Goal: Find specific page/section: Find specific page/section

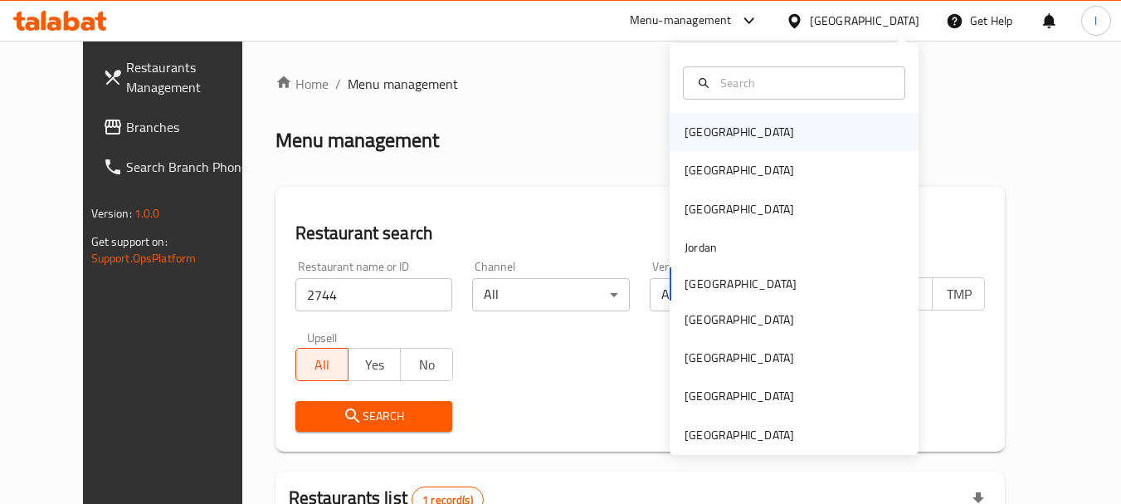
click at [785, 132] on div "Bahrain" at bounding box center [794, 132] width 249 height 38
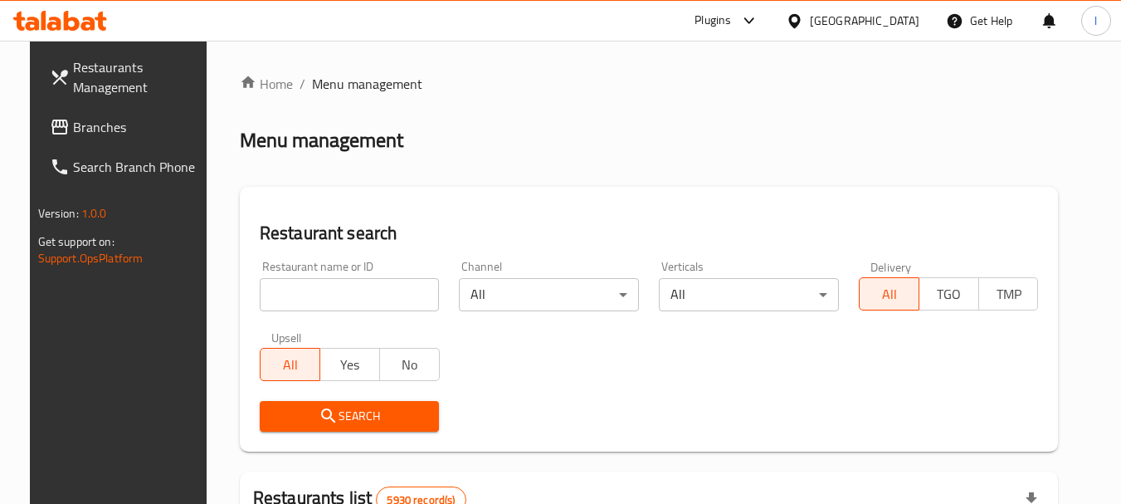
click at [144, 123] on span "Branches" at bounding box center [138, 127] width 131 height 20
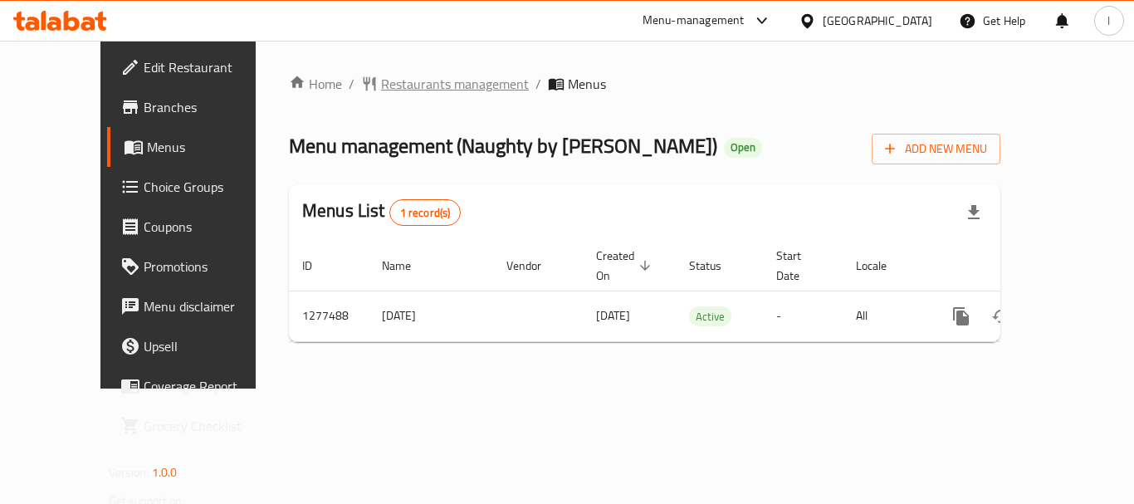
click at [381, 77] on span "Restaurants management" at bounding box center [455, 84] width 148 height 20
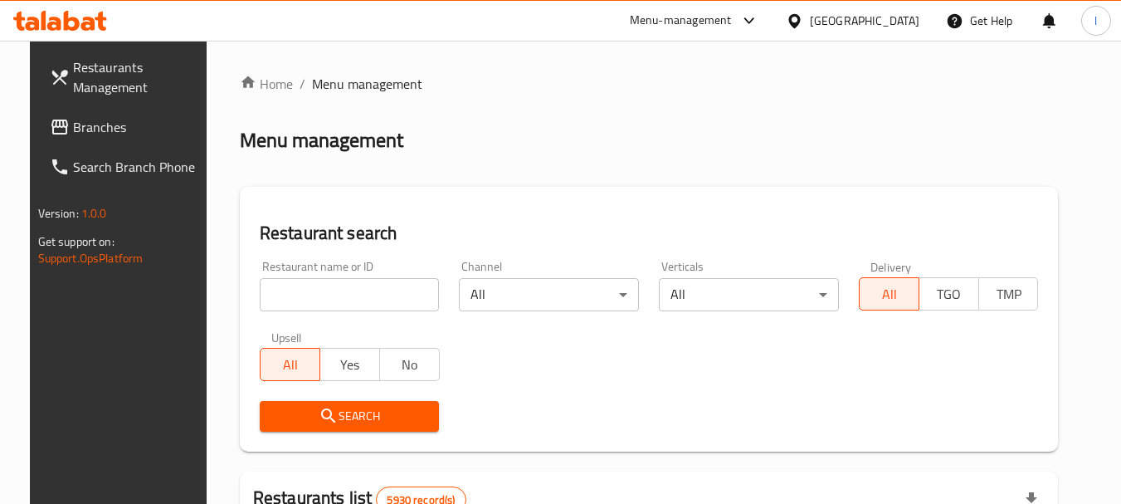
click at [364, 278] on input "search" at bounding box center [350, 294] width 180 height 33
paste input "692472"
type input "692472"
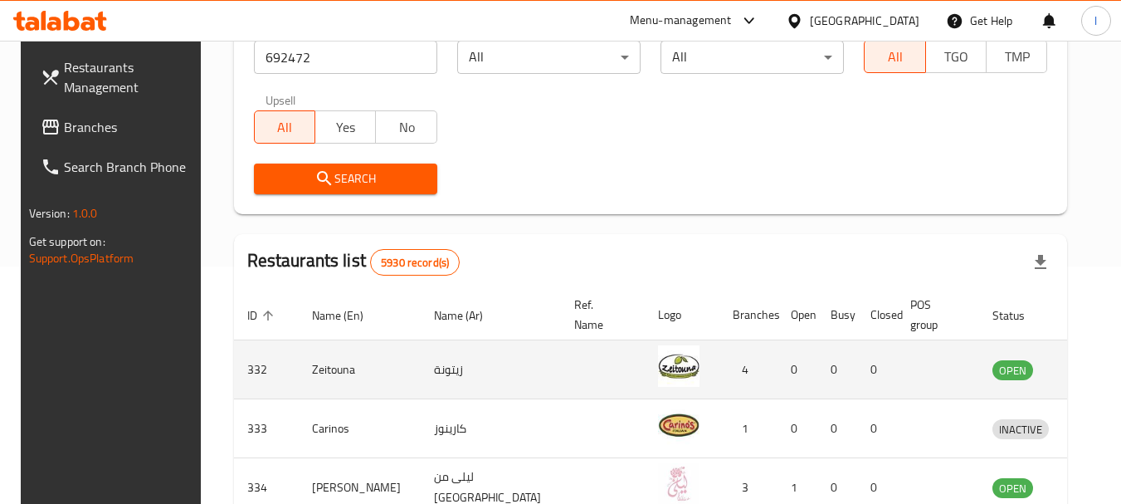
scroll to position [249, 0]
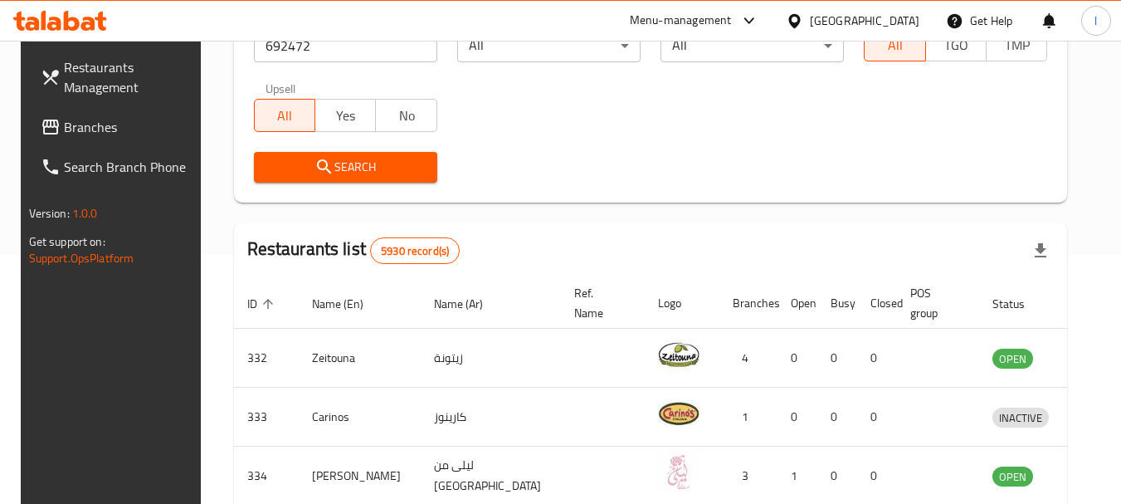
click at [349, 157] on span "Search" at bounding box center [345, 167] width 157 height 21
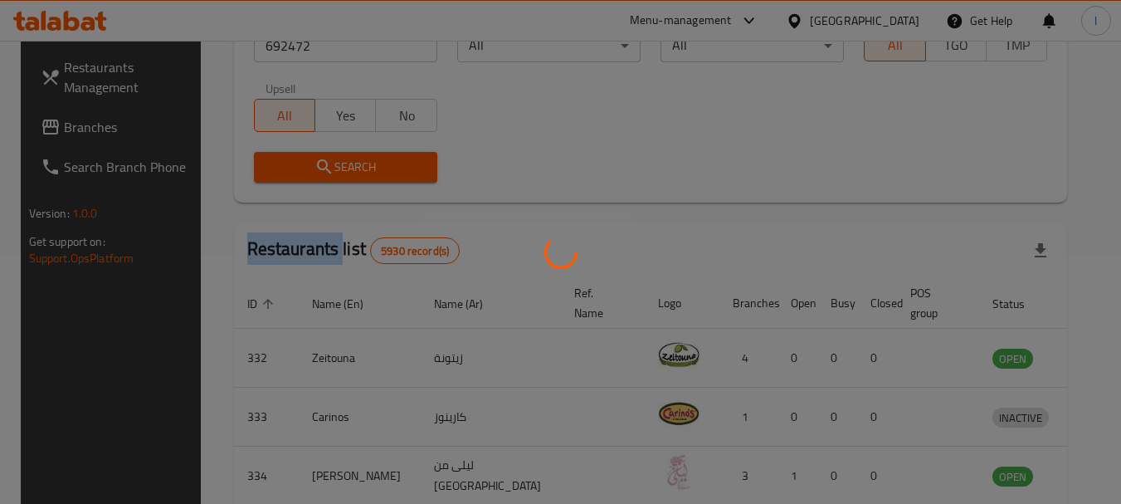
click at [349, 156] on div at bounding box center [560, 252] width 1121 height 504
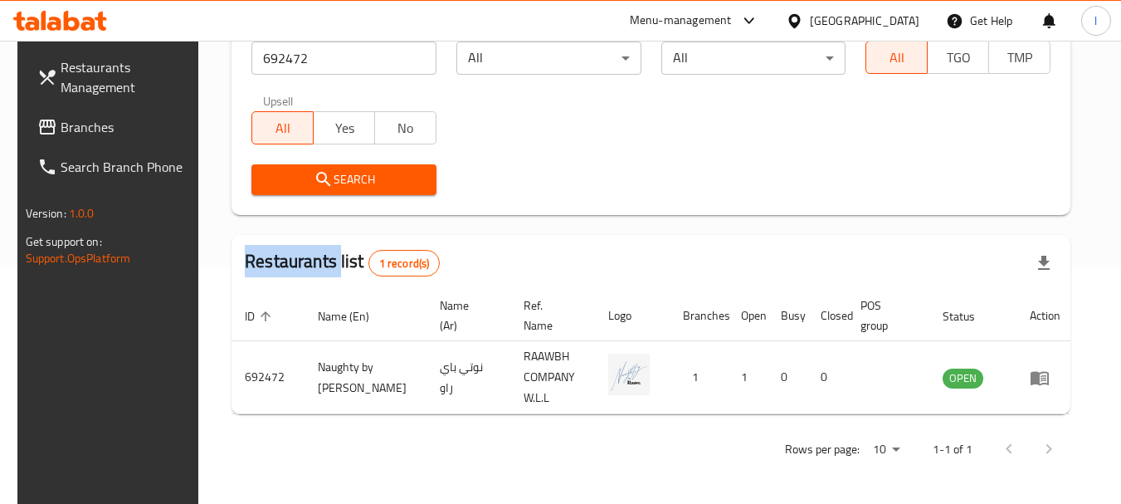
scroll to position [222, 0]
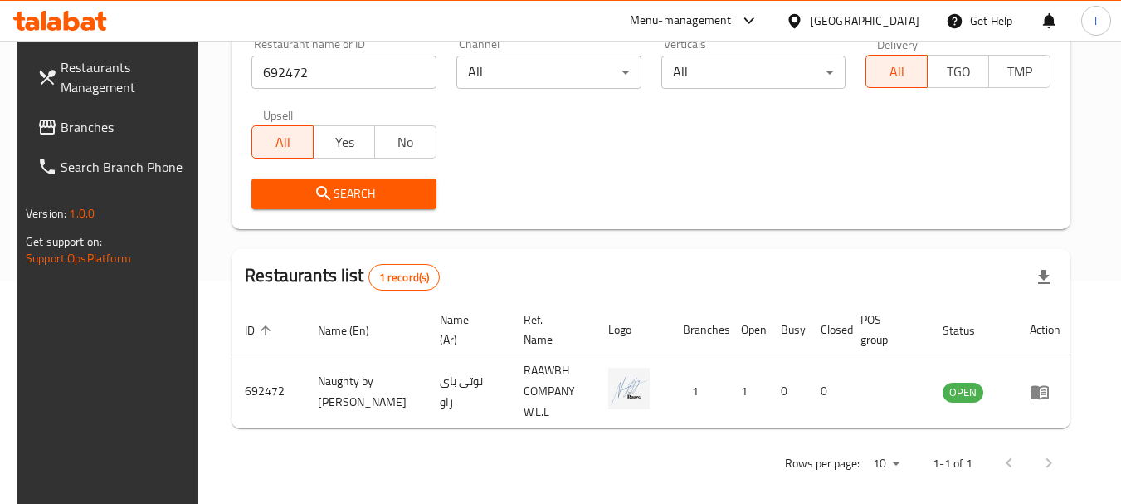
click at [891, 16] on div "Bahrain" at bounding box center [865, 21] width 110 height 18
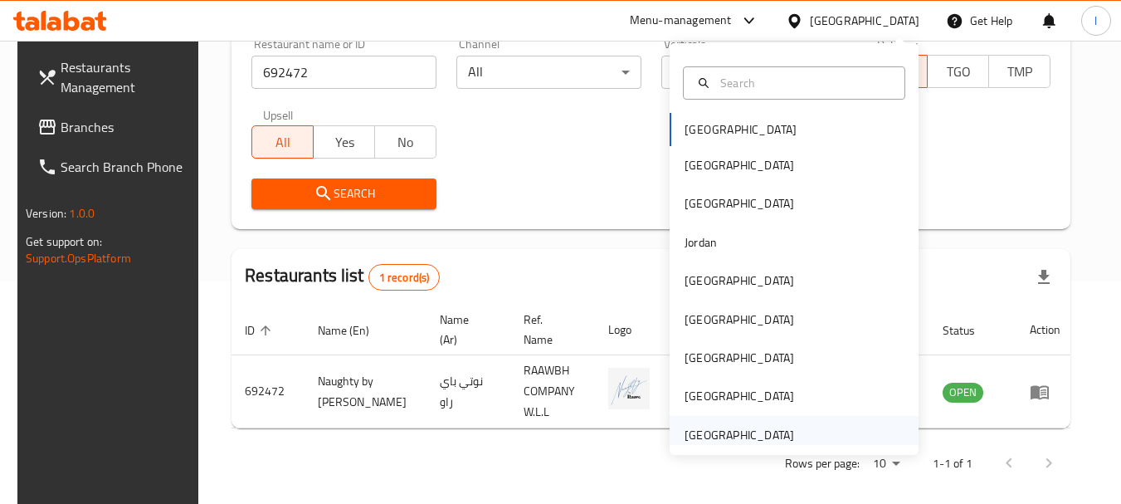
click at [740, 436] on div "[GEOGRAPHIC_DATA]" at bounding box center [740, 435] width 110 height 18
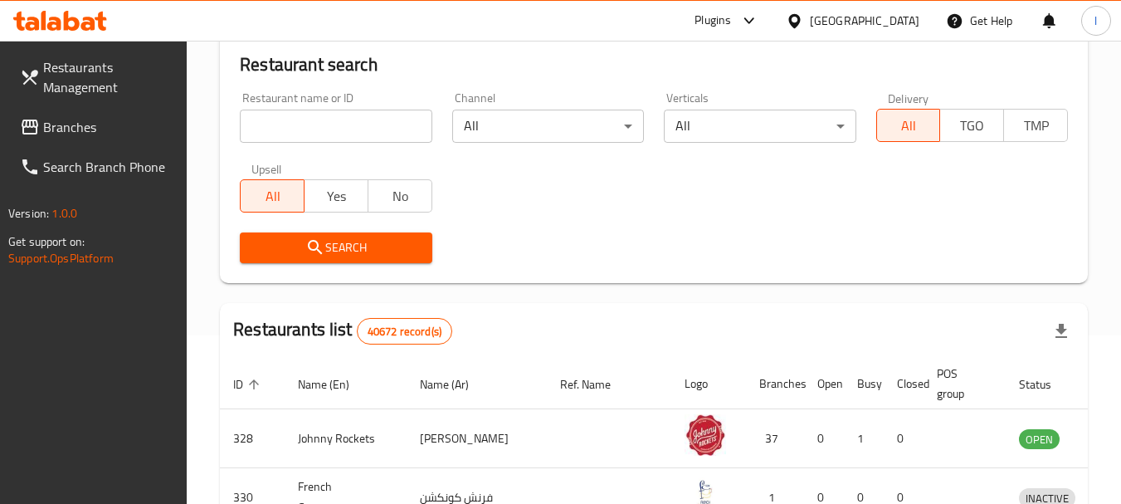
scroll to position [139, 0]
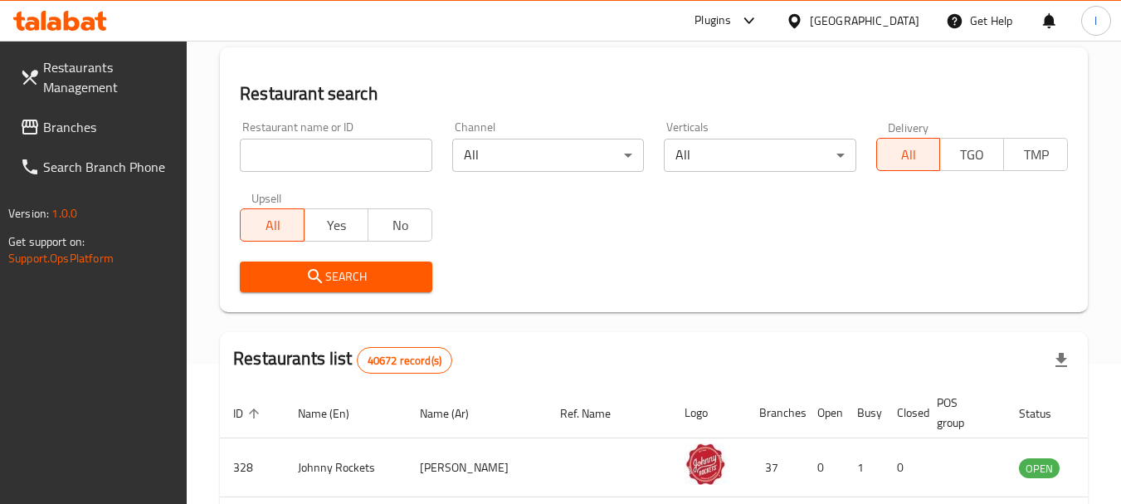
click at [129, 125] on span "Branches" at bounding box center [108, 127] width 131 height 20
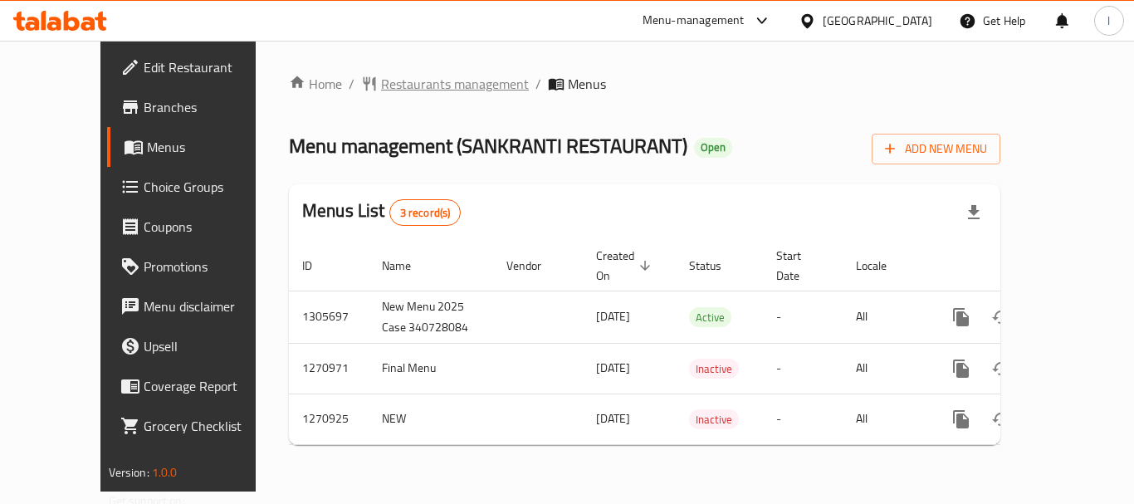
click at [381, 81] on span "Restaurants management" at bounding box center [455, 84] width 148 height 20
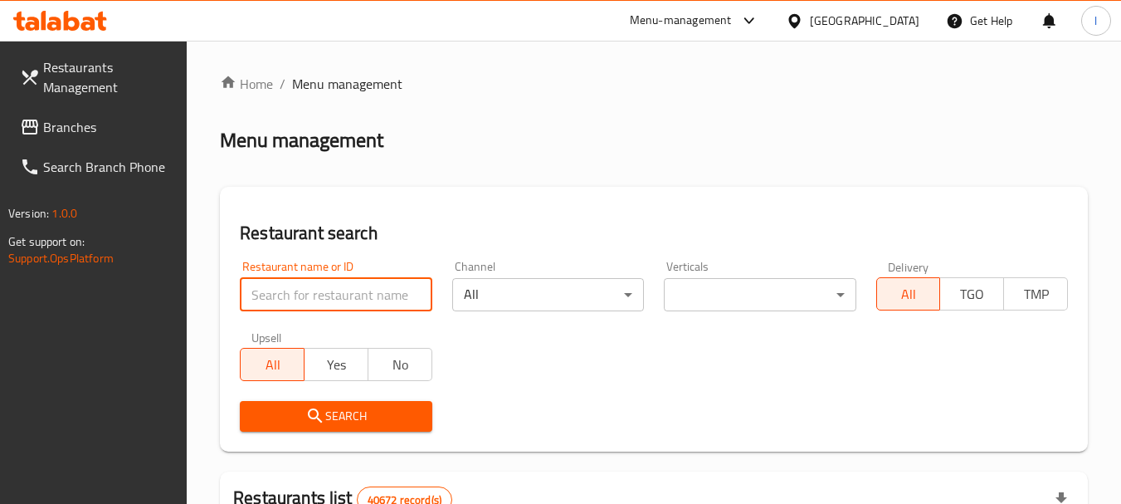
click at [360, 298] on input "search" at bounding box center [336, 294] width 192 height 33
paste input "689190"
type input "689190"
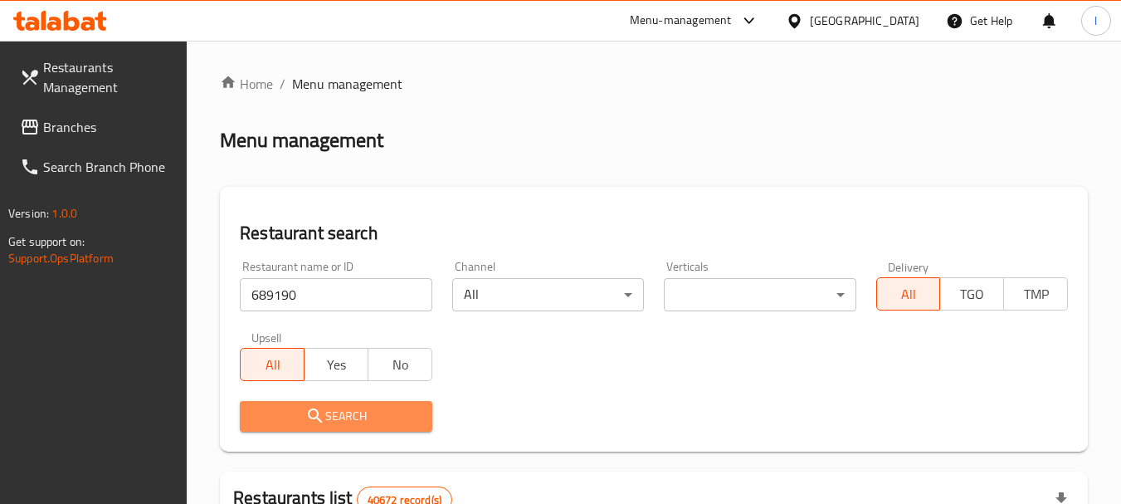
click at [398, 414] on span "Search" at bounding box center [335, 416] width 165 height 21
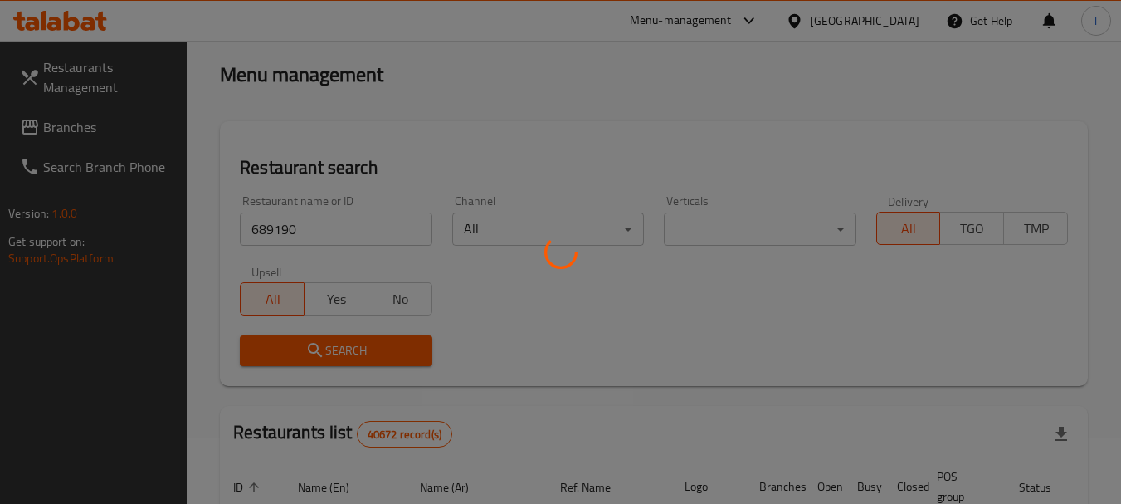
scroll to position [222, 0]
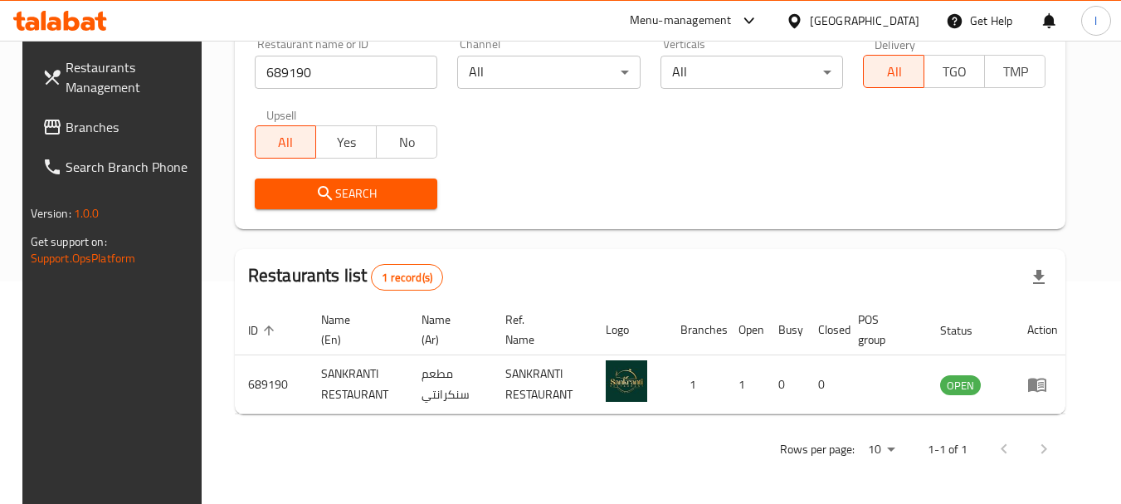
click at [652, 17] on div "Menu-management" at bounding box center [681, 21] width 102 height 20
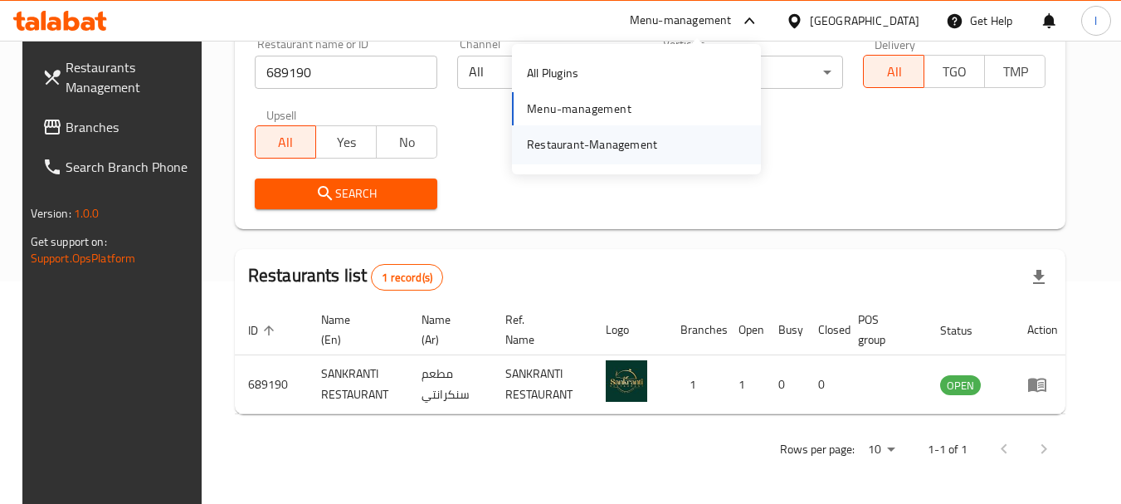
click at [589, 149] on div "Restaurant-Management" at bounding box center [592, 144] width 130 height 18
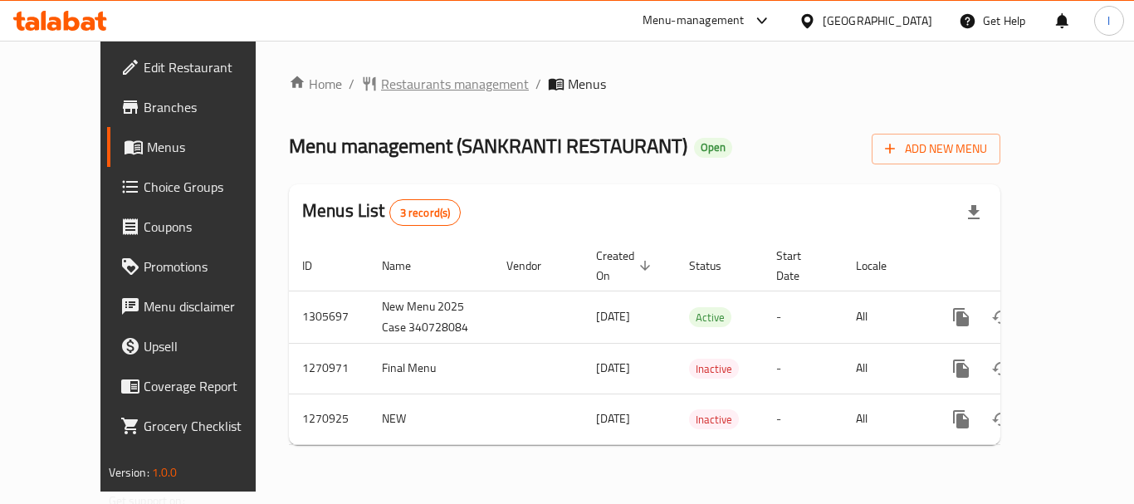
click at [391, 90] on span "Restaurants management" at bounding box center [455, 84] width 148 height 20
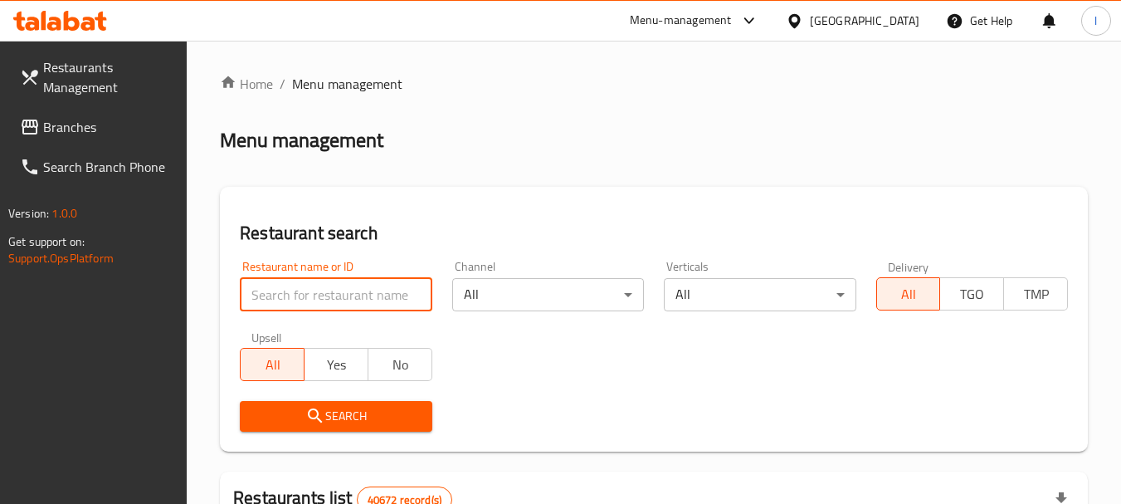
click at [310, 290] on input "search" at bounding box center [336, 294] width 192 height 33
paste input "689190"
type input "689190"
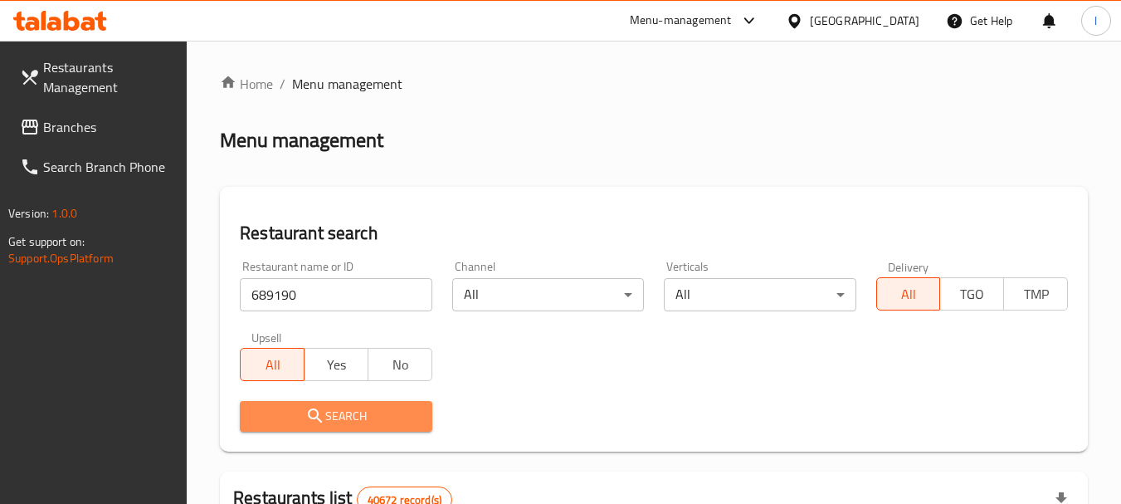
click at [324, 406] on icon "submit" at bounding box center [315, 416] width 20 height 20
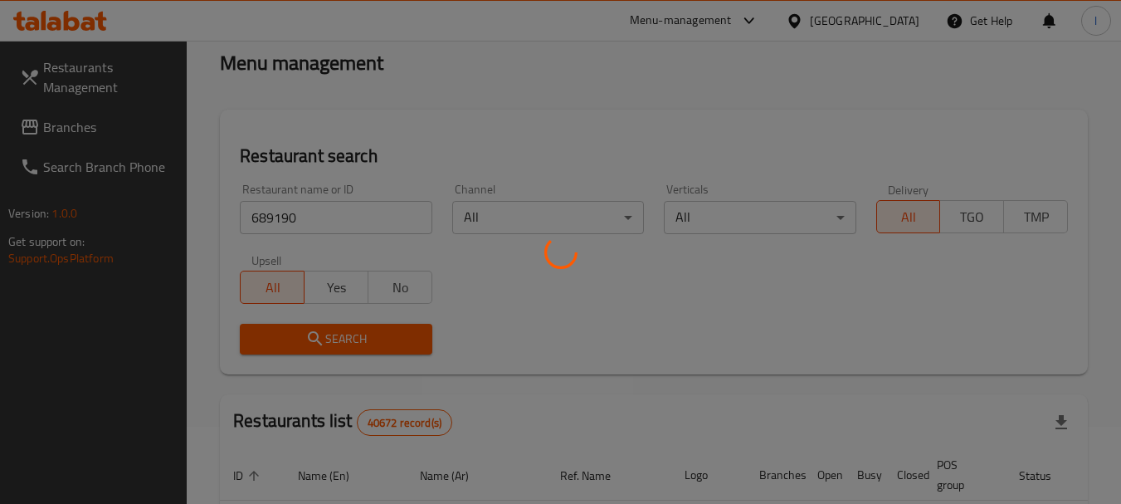
scroll to position [166, 0]
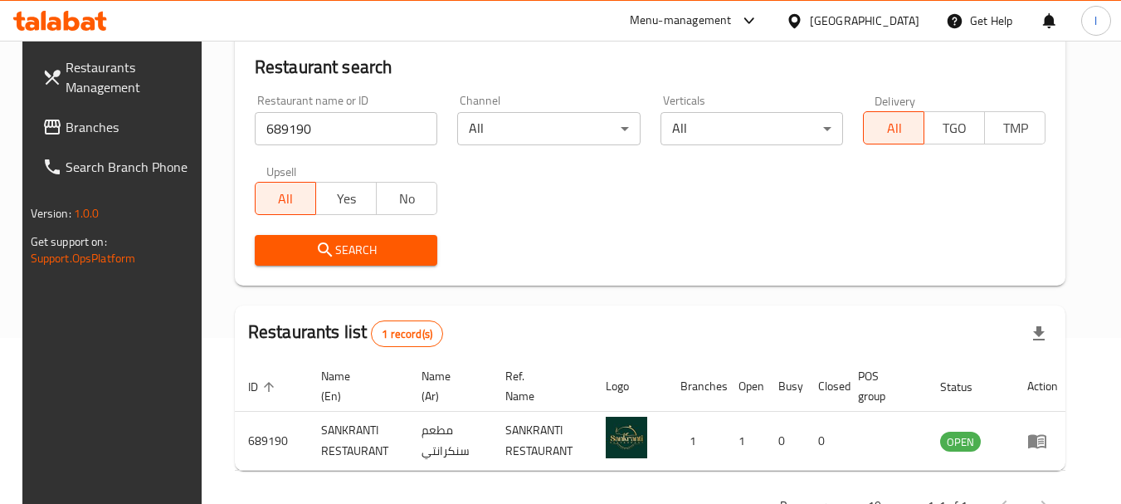
click at [824, 14] on div "[GEOGRAPHIC_DATA]" at bounding box center [865, 21] width 110 height 18
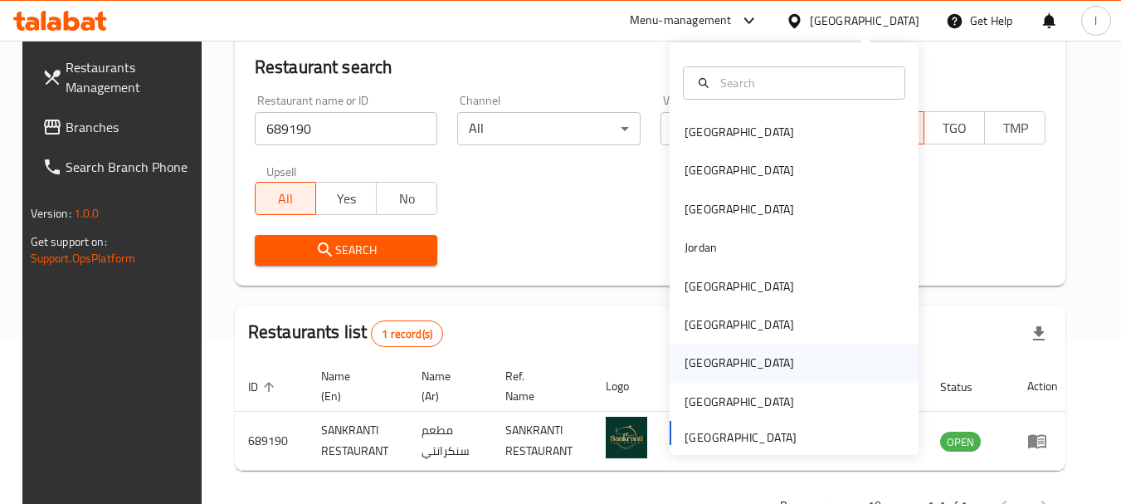
click at [707, 375] on div "Qatar" at bounding box center [740, 363] width 136 height 38
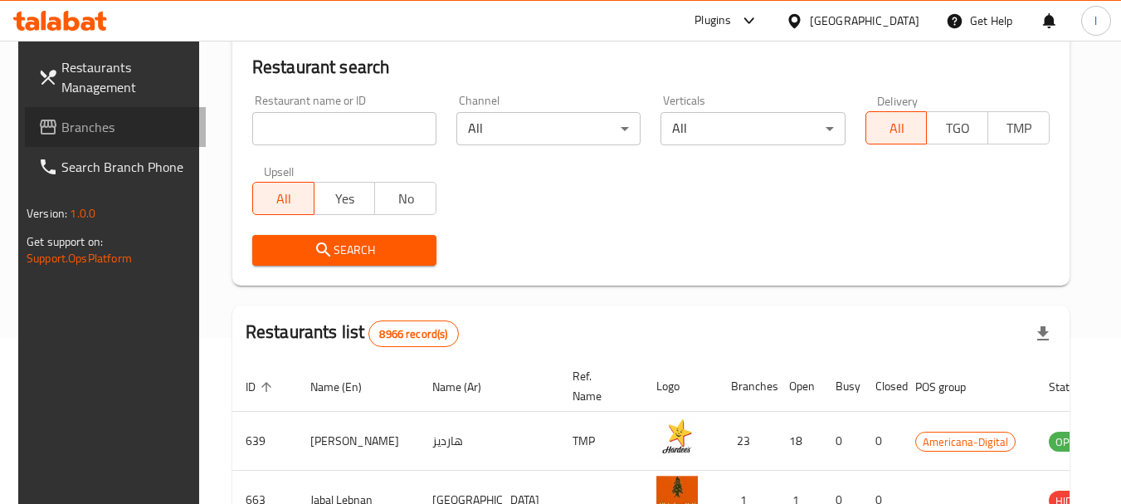
click at [89, 125] on span "Branches" at bounding box center [126, 127] width 131 height 20
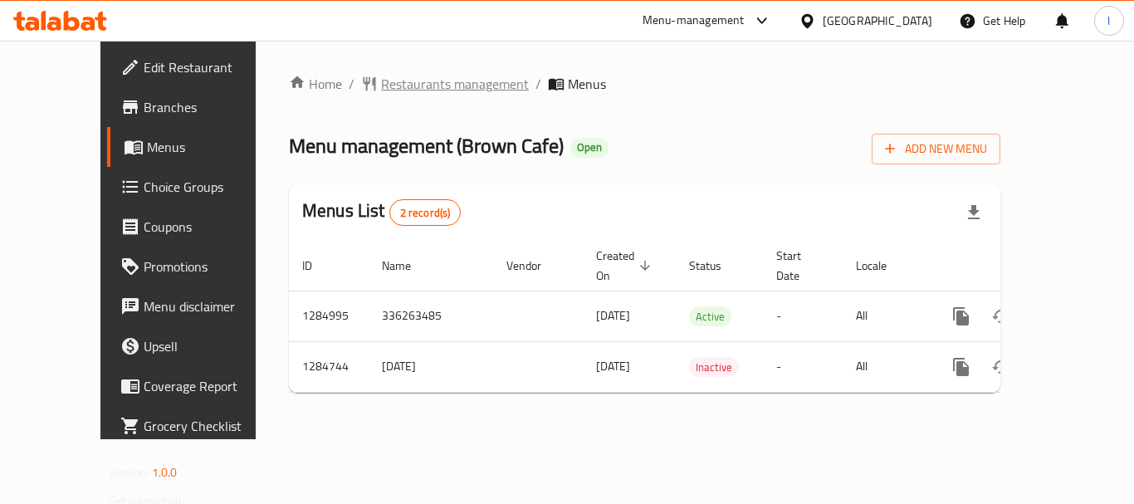
click at [381, 76] on span "Restaurants management" at bounding box center [455, 84] width 148 height 20
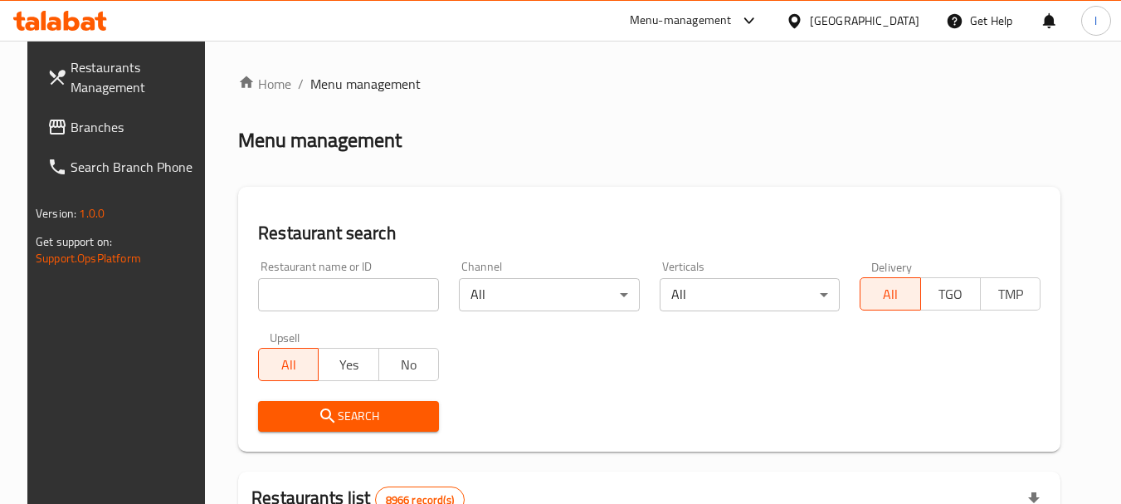
click at [335, 291] on input "search" at bounding box center [348, 294] width 181 height 33
paste input "695763"
type input "695763"
click at [368, 404] on button "Search" at bounding box center [348, 416] width 181 height 31
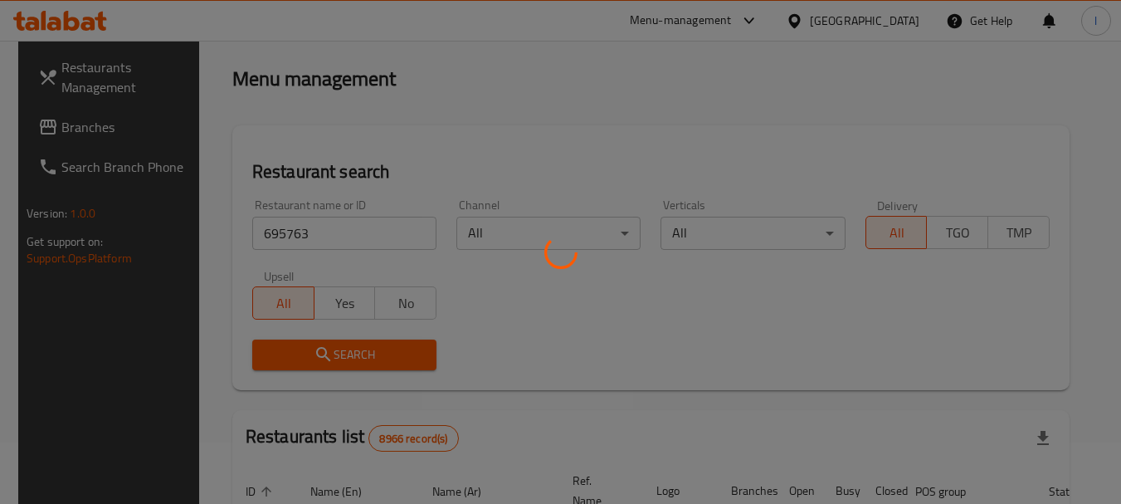
scroll to position [222, 0]
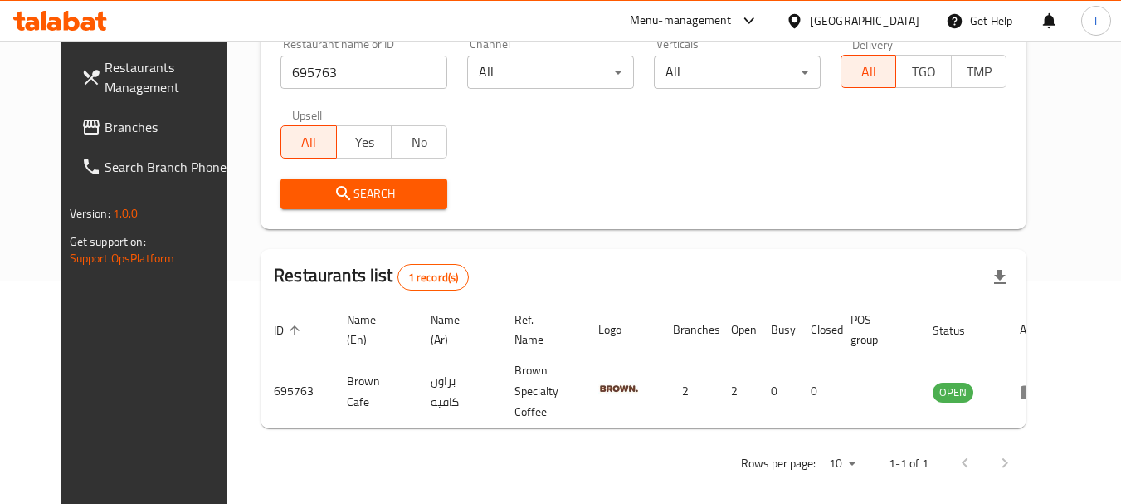
click at [803, 22] on icon at bounding box center [794, 20] width 17 height 17
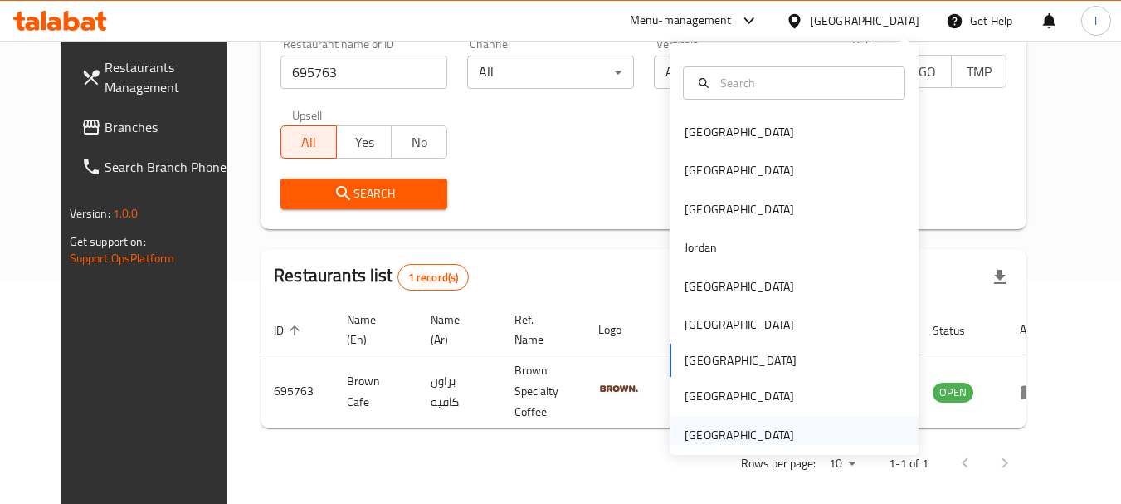
click at [741, 427] on div "[GEOGRAPHIC_DATA]" at bounding box center [740, 435] width 110 height 18
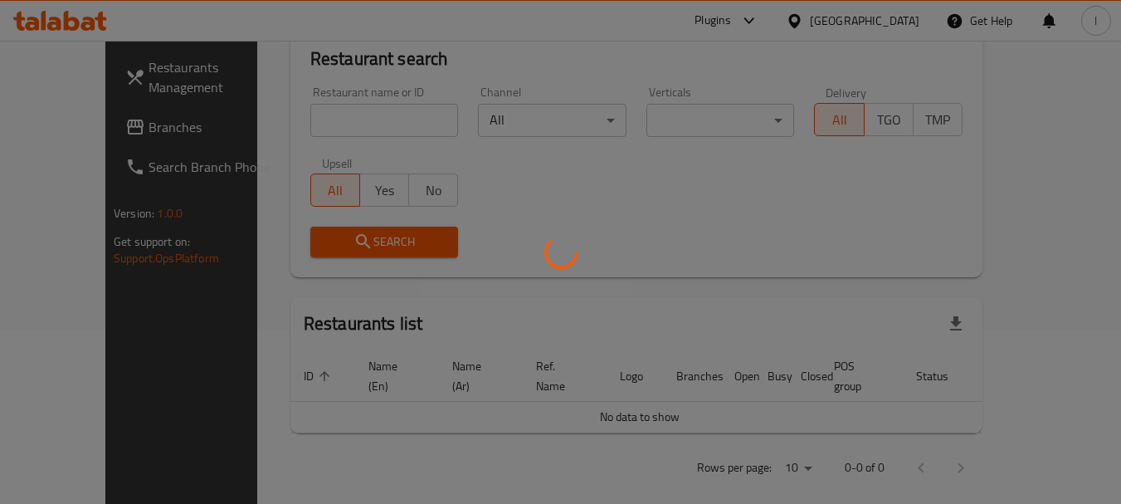
scroll to position [222, 0]
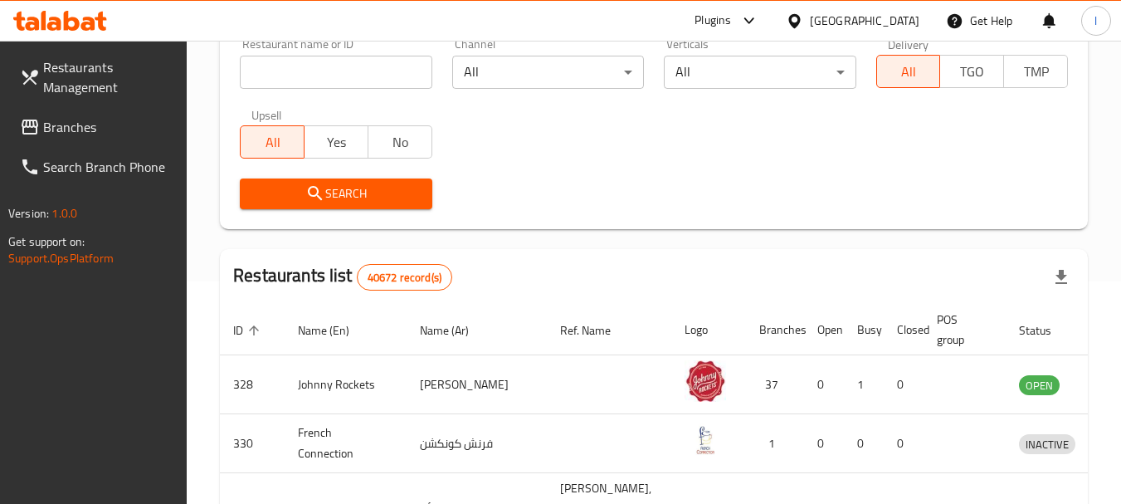
click at [93, 120] on span "Branches" at bounding box center [108, 127] width 131 height 20
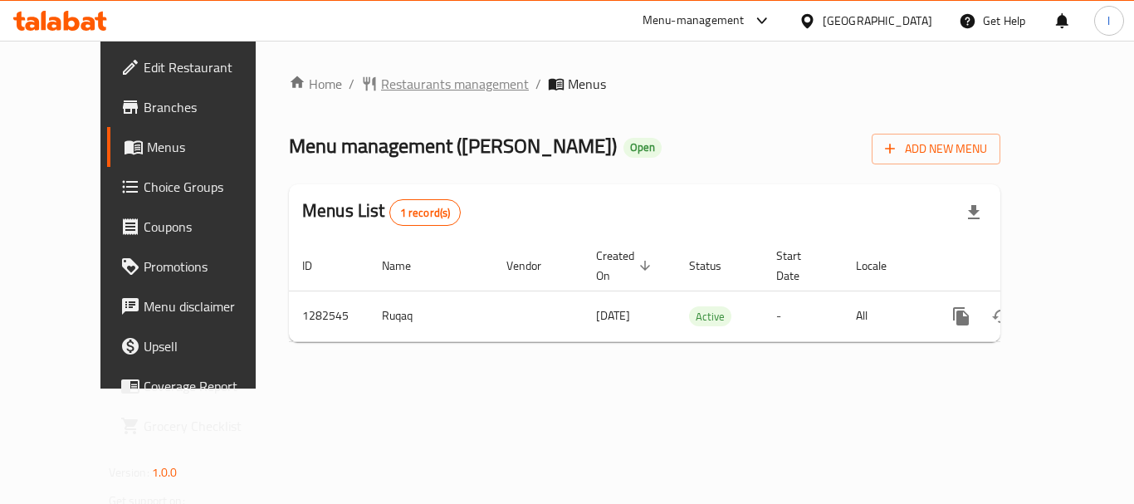
click at [381, 80] on span "Restaurants management" at bounding box center [455, 84] width 148 height 20
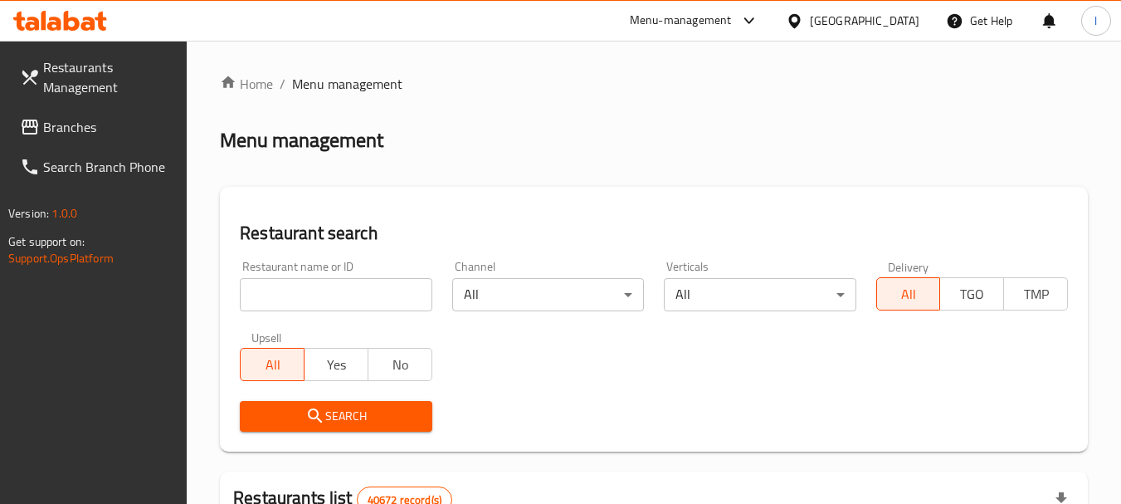
click at [351, 295] on input "search" at bounding box center [336, 294] width 192 height 33
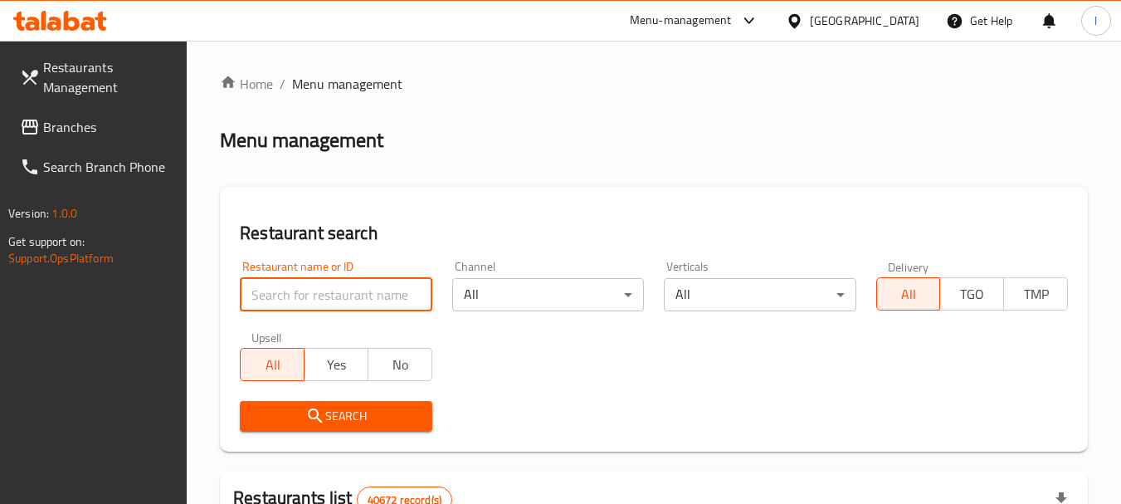
paste input "694870"
type input "694870"
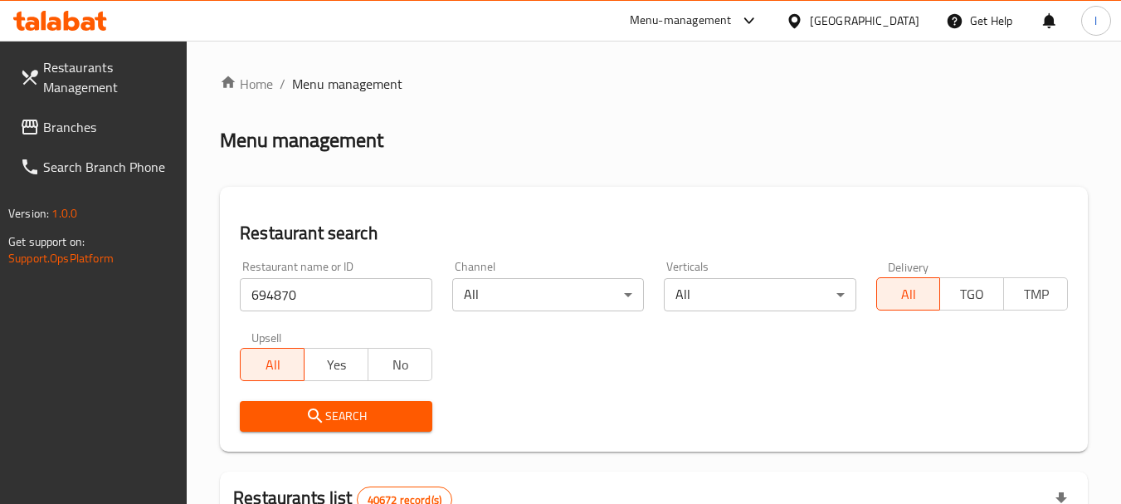
click at [396, 408] on span "Search" at bounding box center [335, 416] width 165 height 21
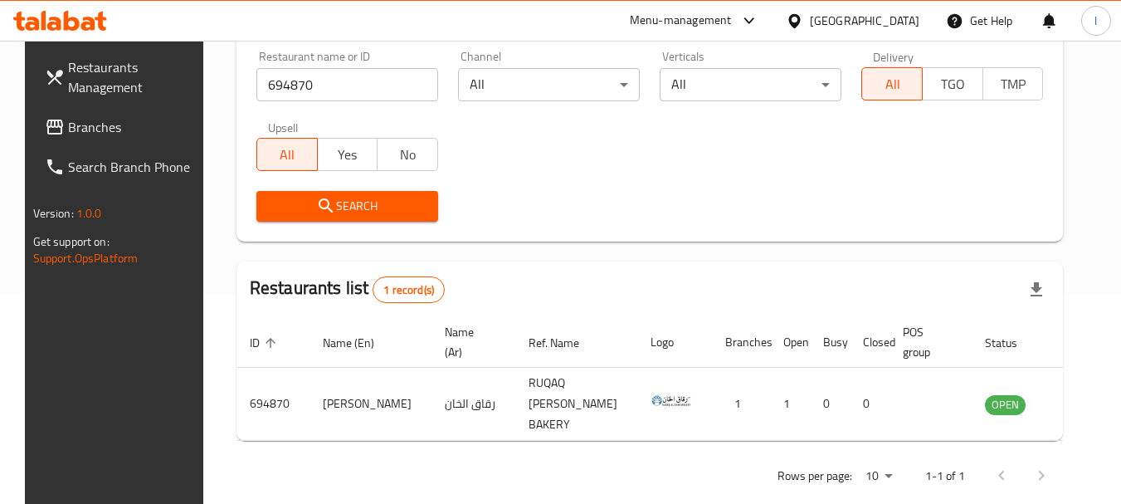
scroll to position [222, 0]
